Goal: Information Seeking & Learning: Learn about a topic

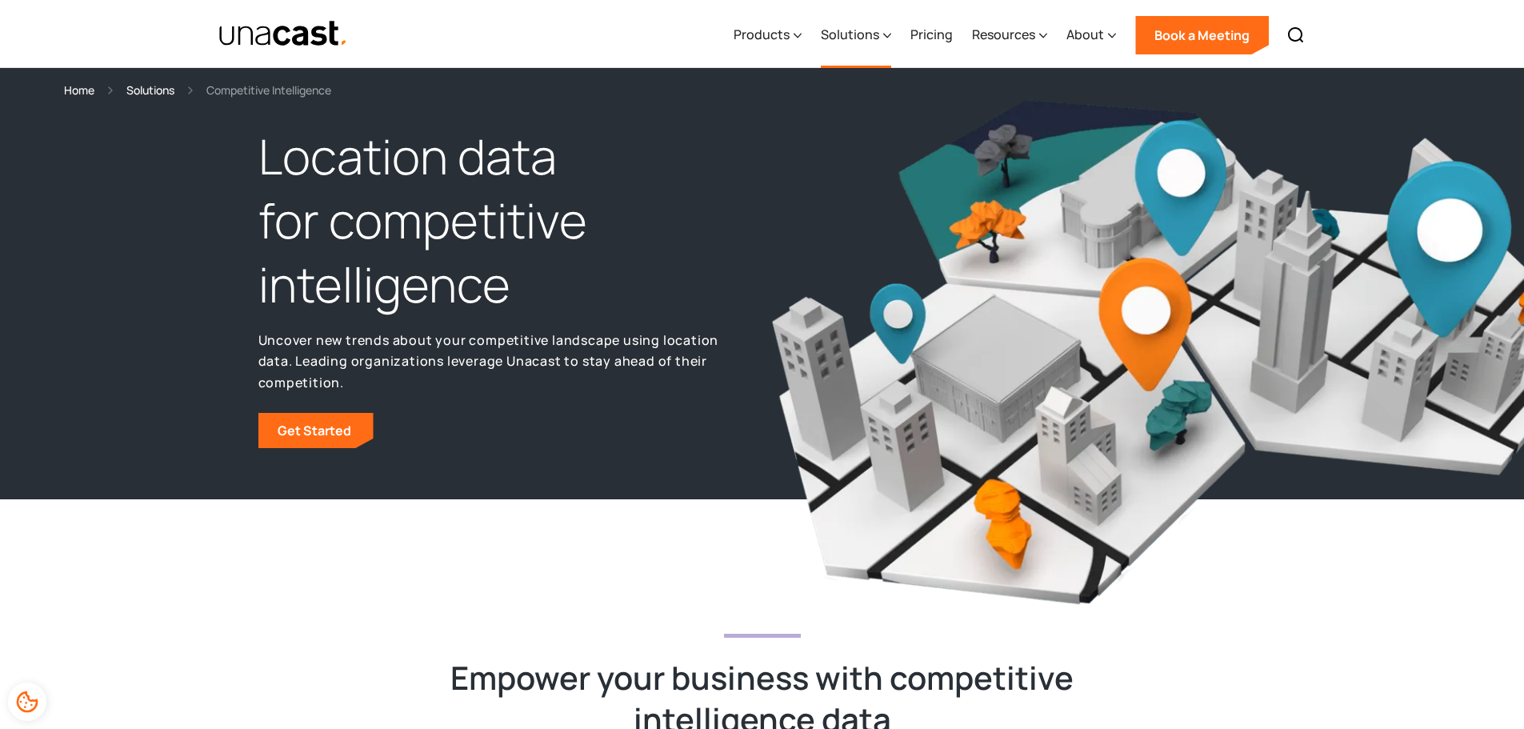
click at [876, 34] on div "Solutions" at bounding box center [850, 34] width 58 height 19
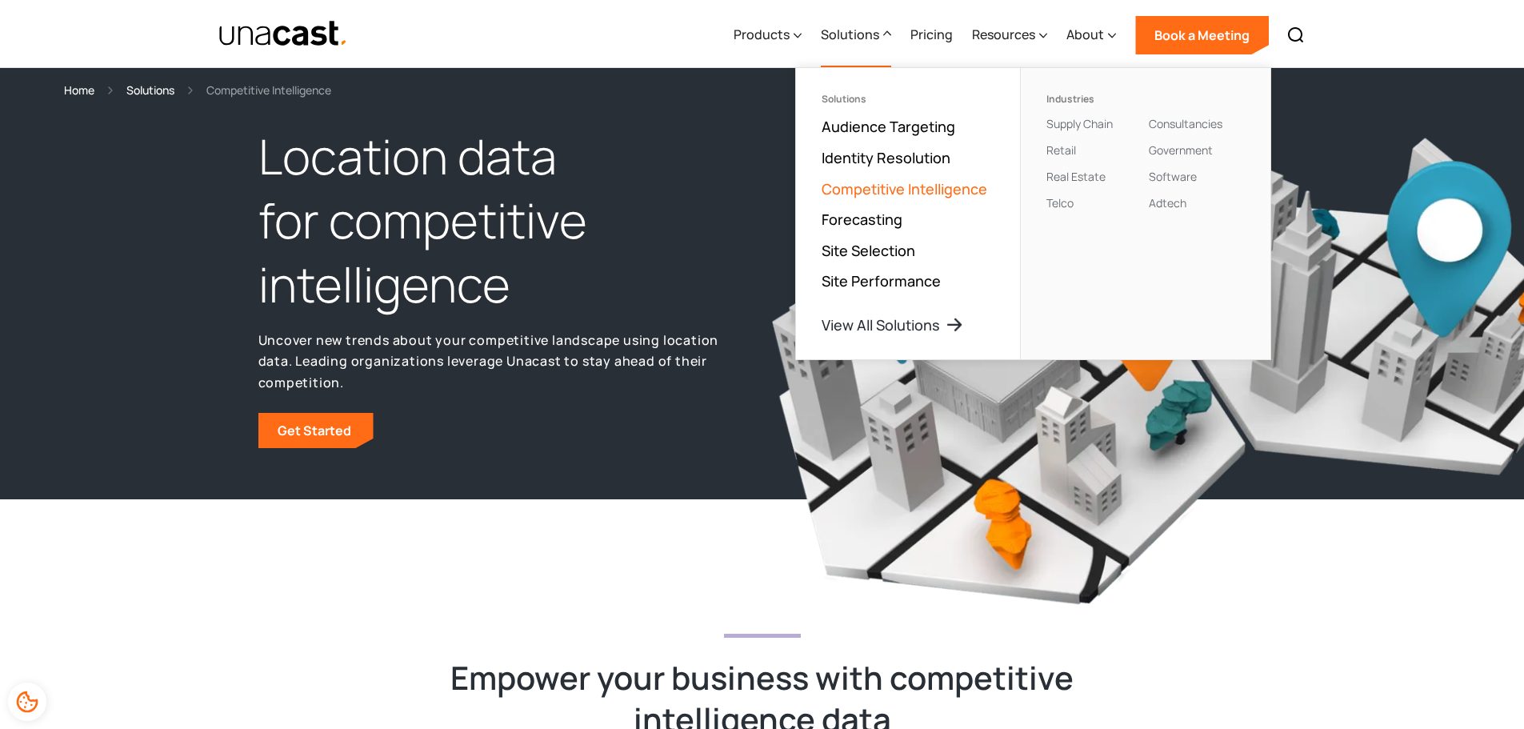
click at [921, 191] on link "Competitive Intelligence" at bounding box center [905, 188] width 166 height 19
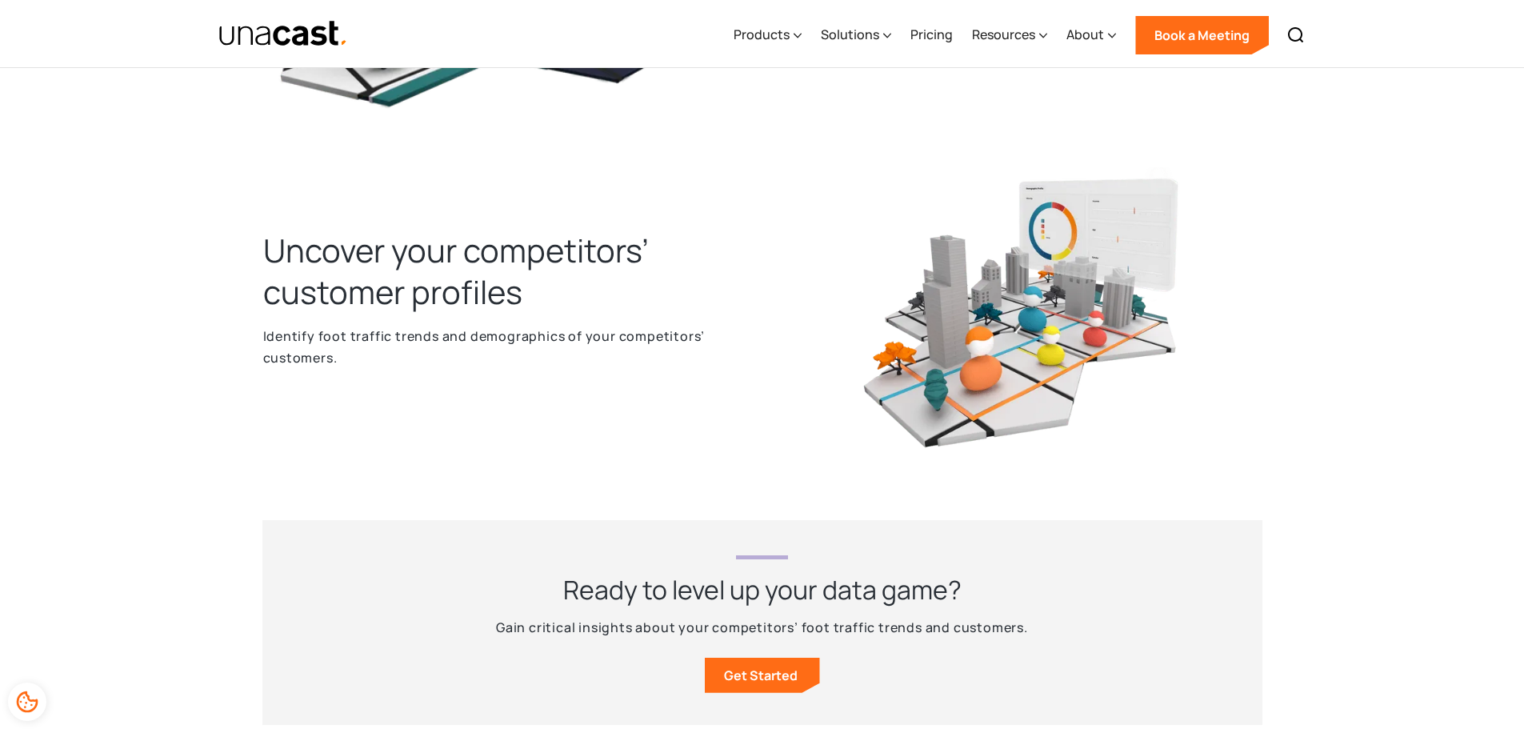
scroll to position [1359, 0]
click at [446, 244] on h2 "Uncover your competitors’ customer profiles" at bounding box center [503, 271] width 480 height 83
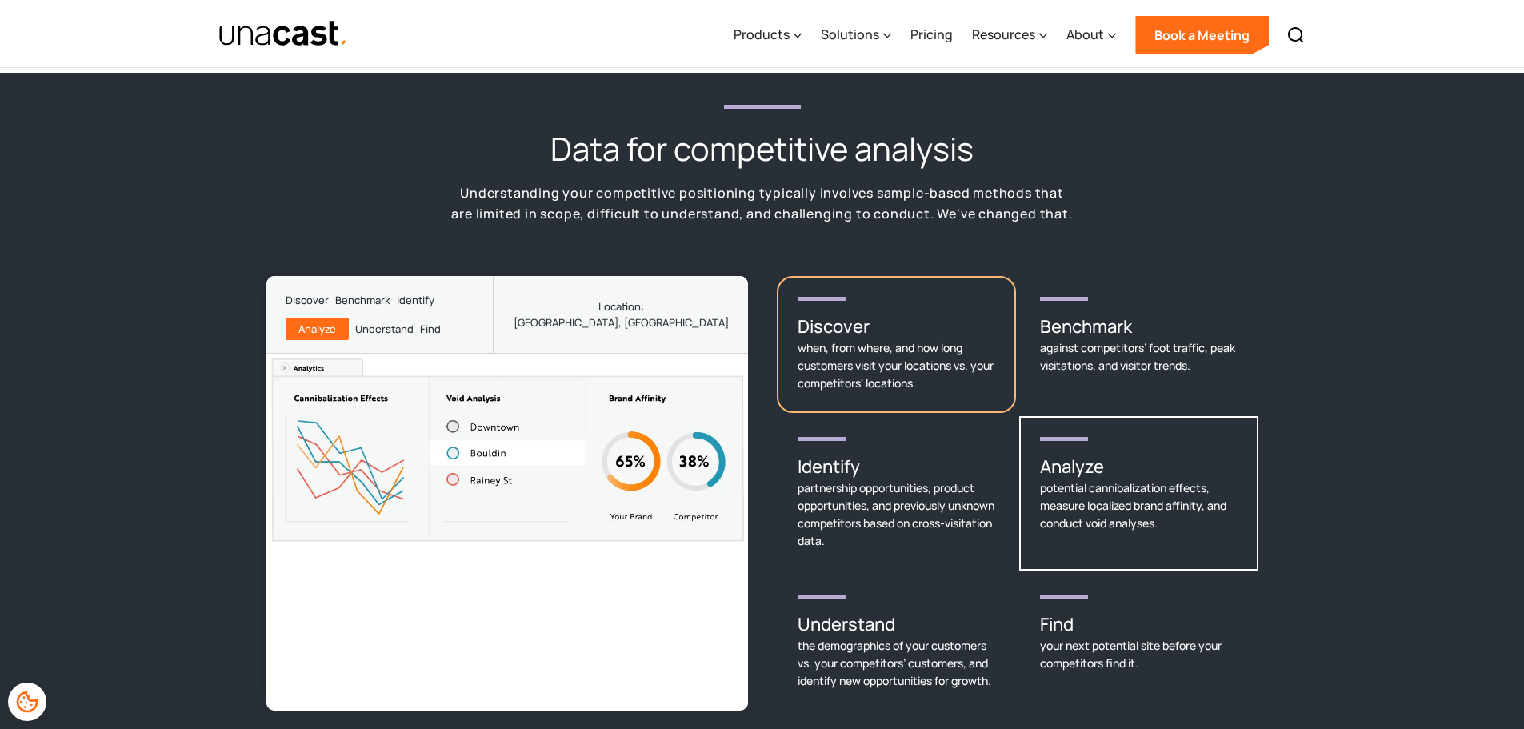
scroll to position [2076, 0]
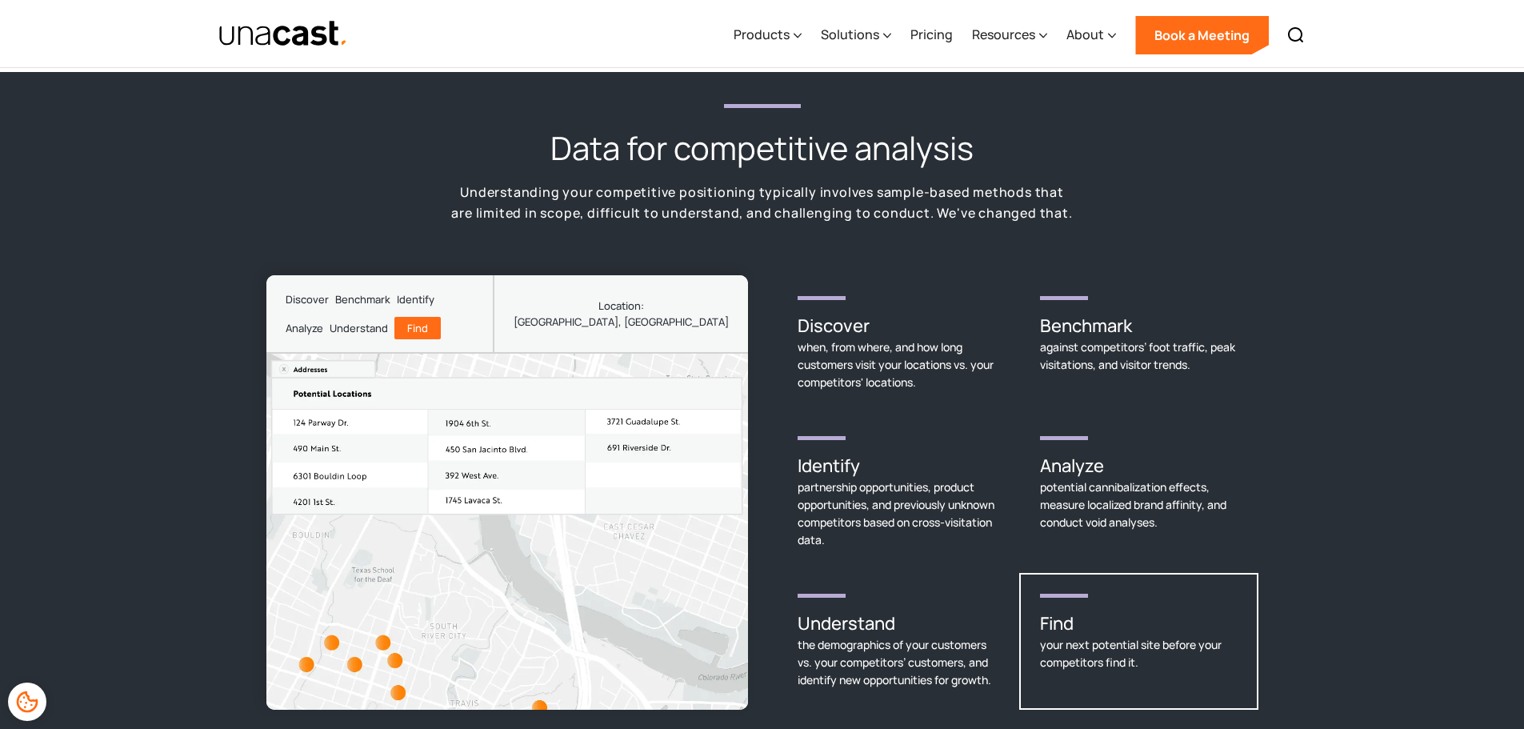
click at [1088, 643] on div "your next potential site before your competitors find it." at bounding box center [1139, 653] width 198 height 35
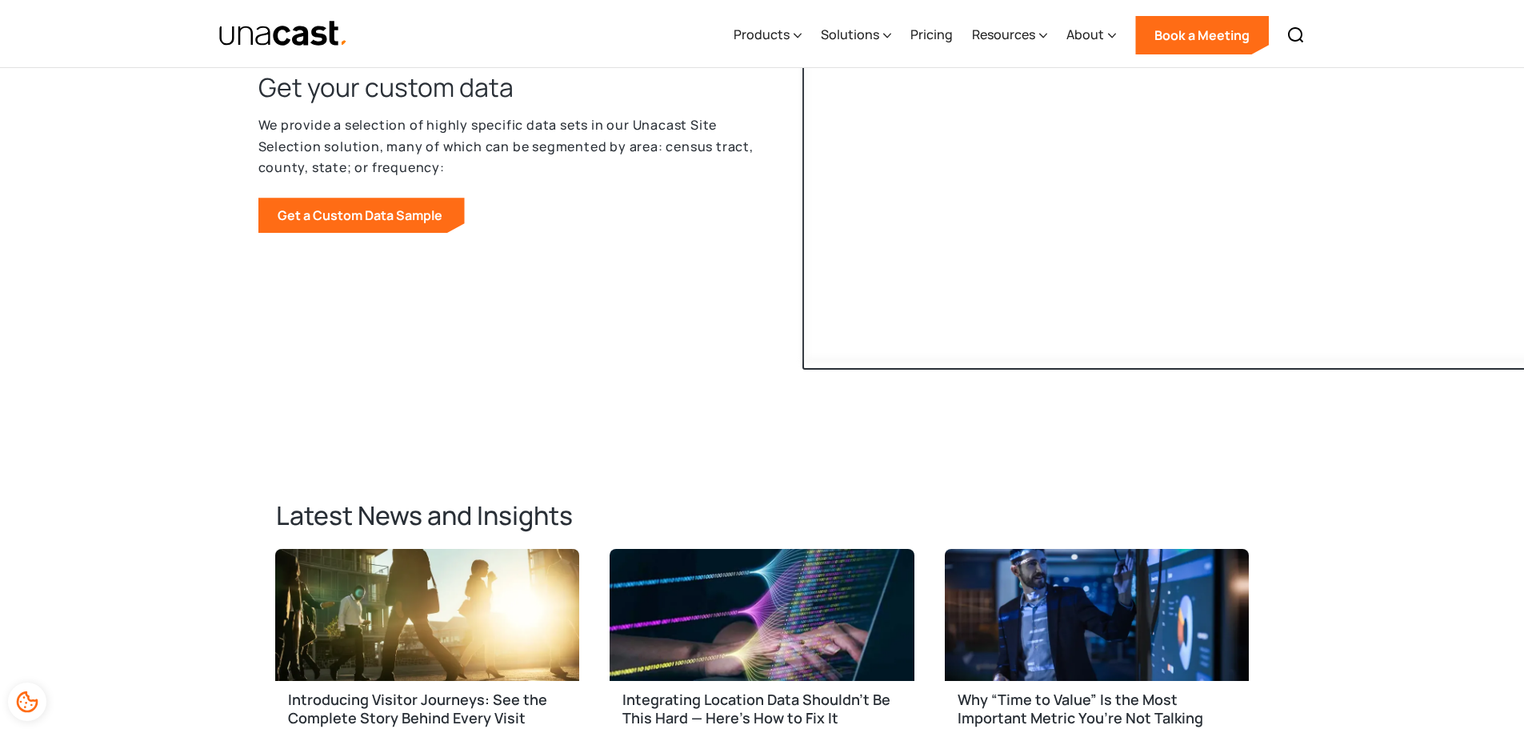
scroll to position [5034, 0]
